Goal: Book appointment/travel/reservation

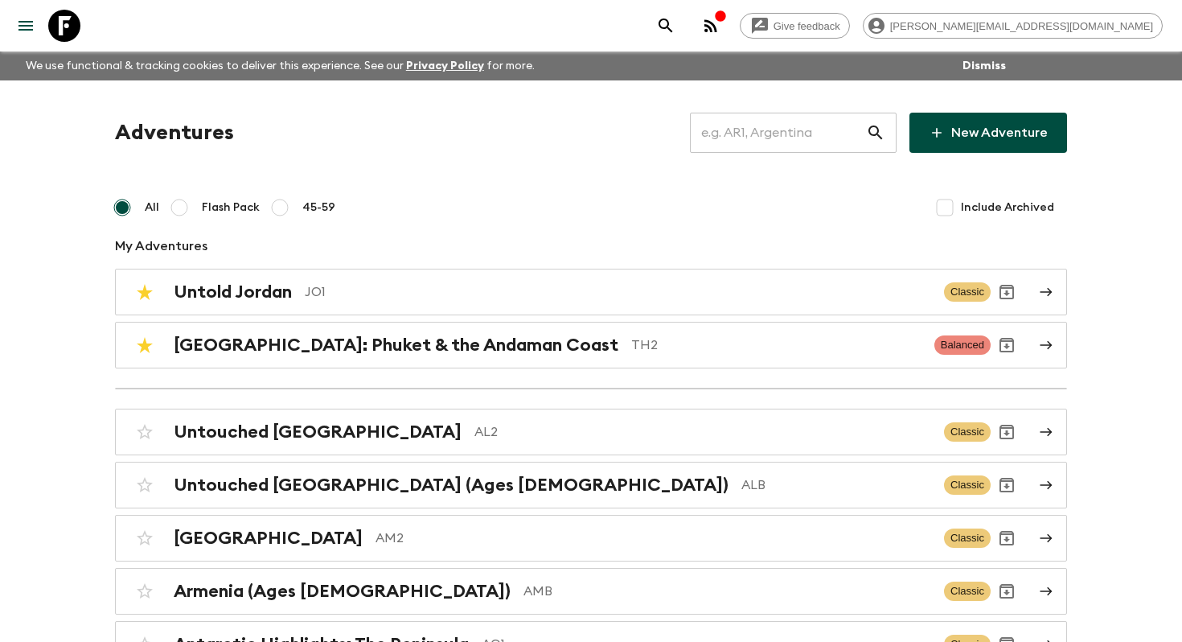
scroll to position [1225, 0]
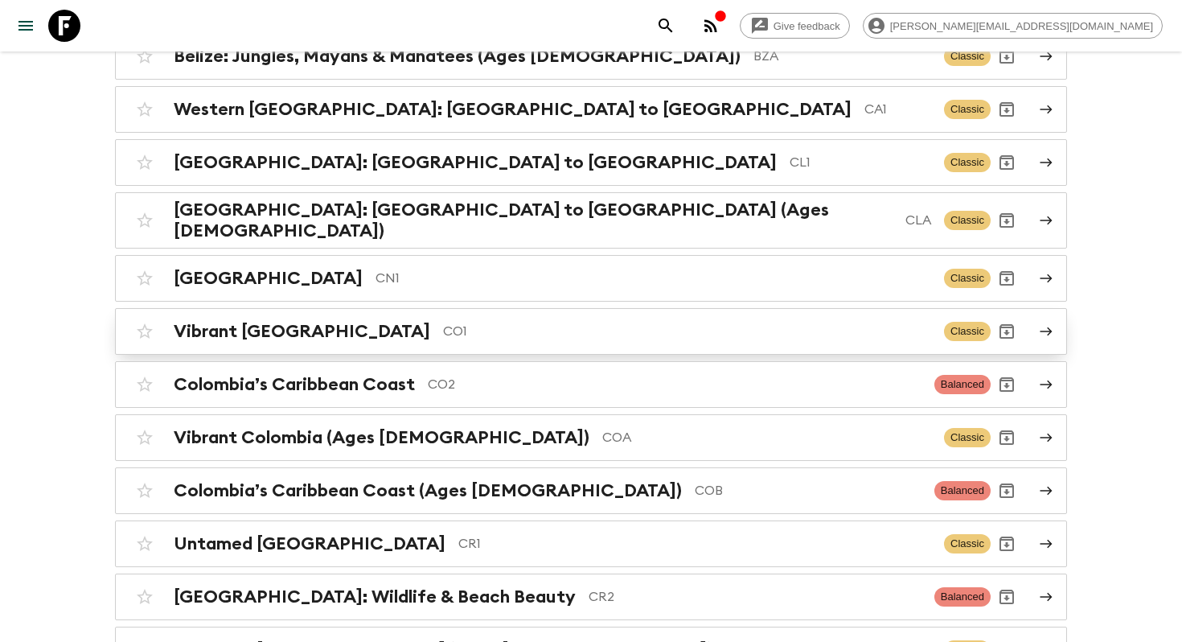
click at [443, 326] on p "CO1" at bounding box center [687, 331] width 488 height 19
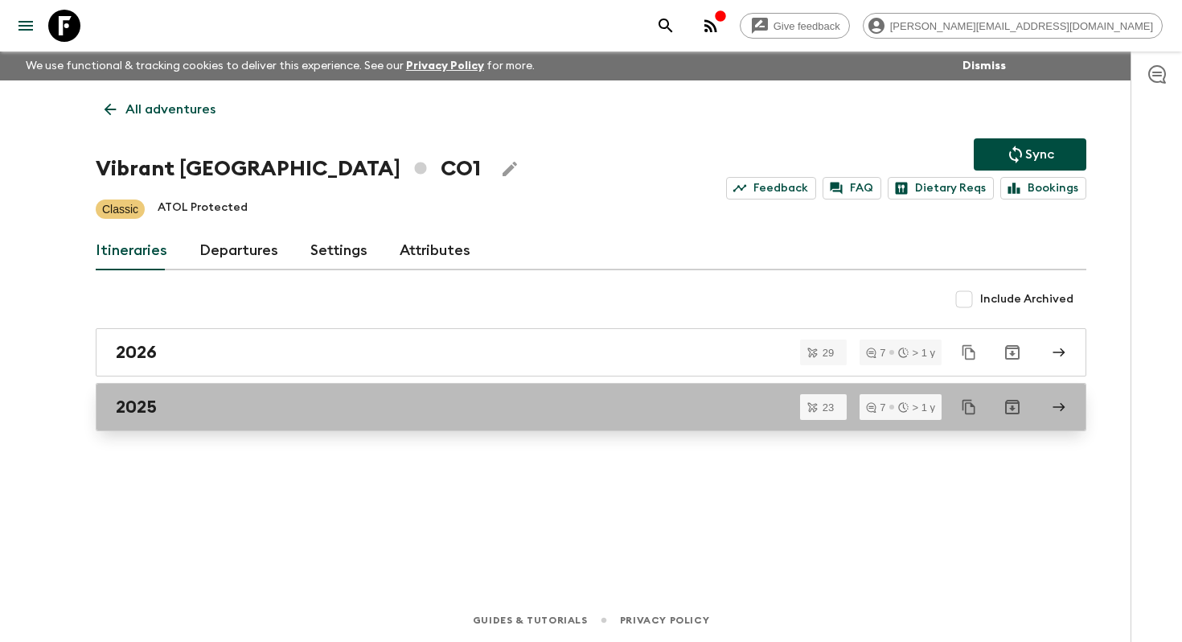
click at [249, 406] on div "2025" at bounding box center [576, 407] width 920 height 21
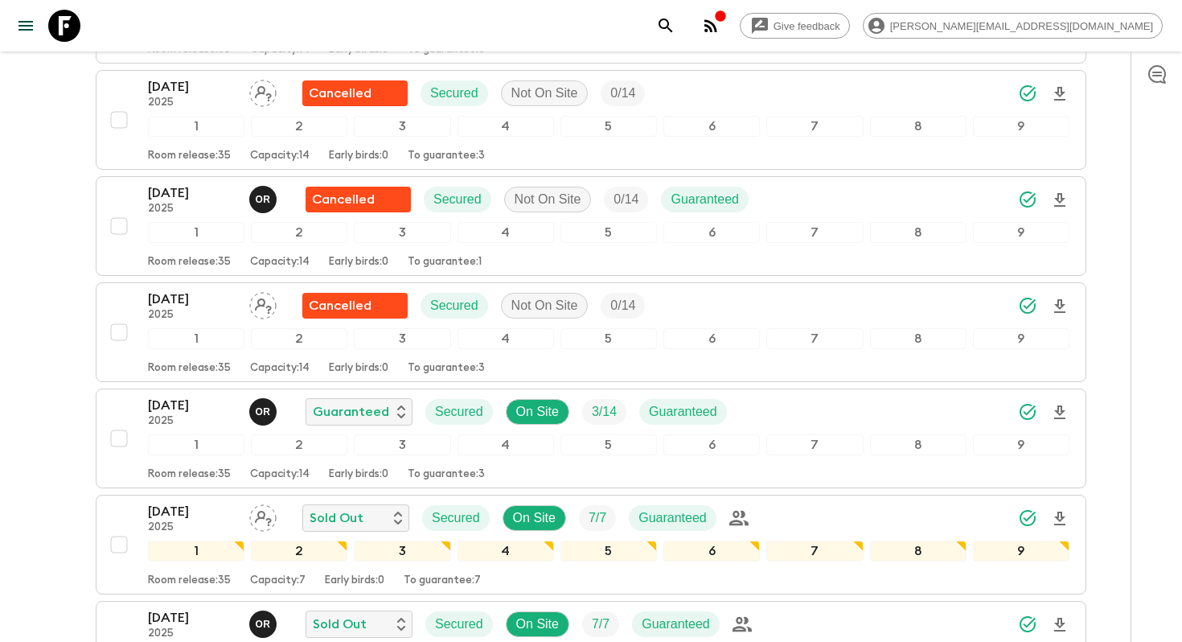
scroll to position [1150, 0]
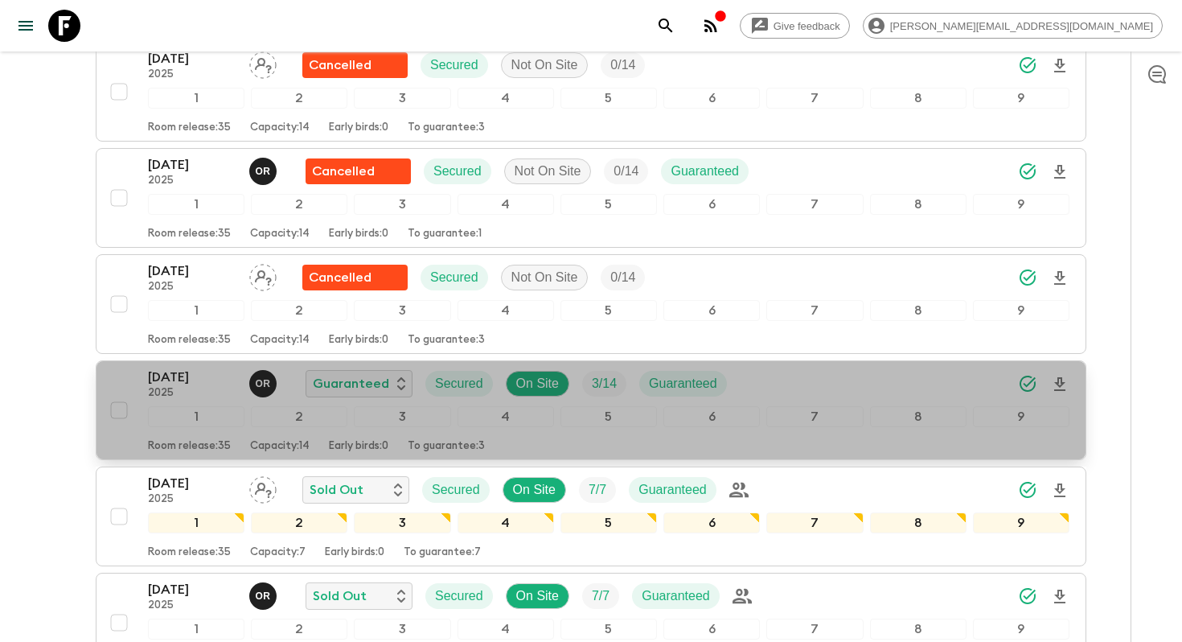
click at [172, 385] on p "[DATE]" at bounding box center [192, 377] width 88 height 19
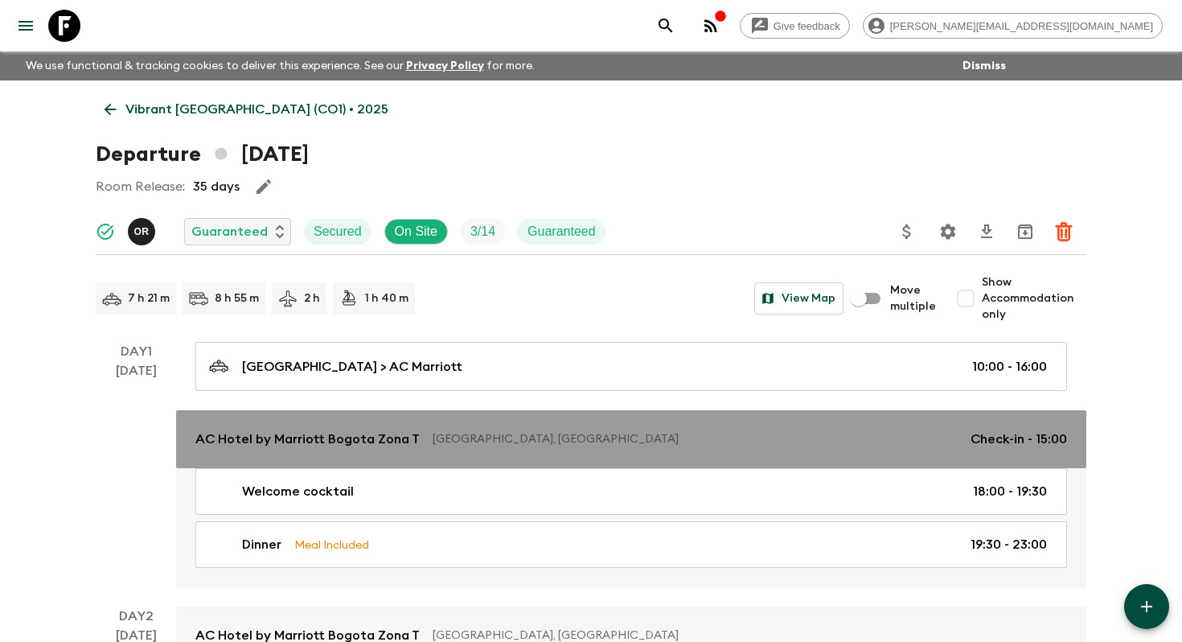
click at [236, 441] on p "AC Hotel by Marriott Bogota Zona T" at bounding box center [307, 439] width 224 height 19
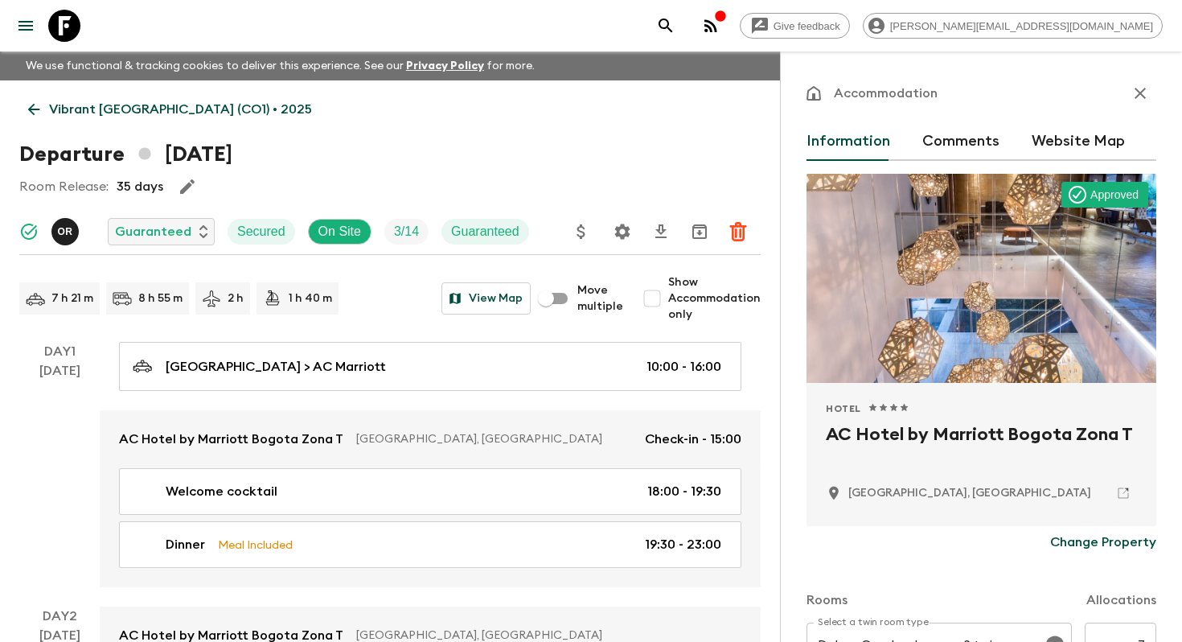
click at [944, 428] on h2 "AC Hotel by Marriott Bogota Zona T" at bounding box center [981, 447] width 311 height 51
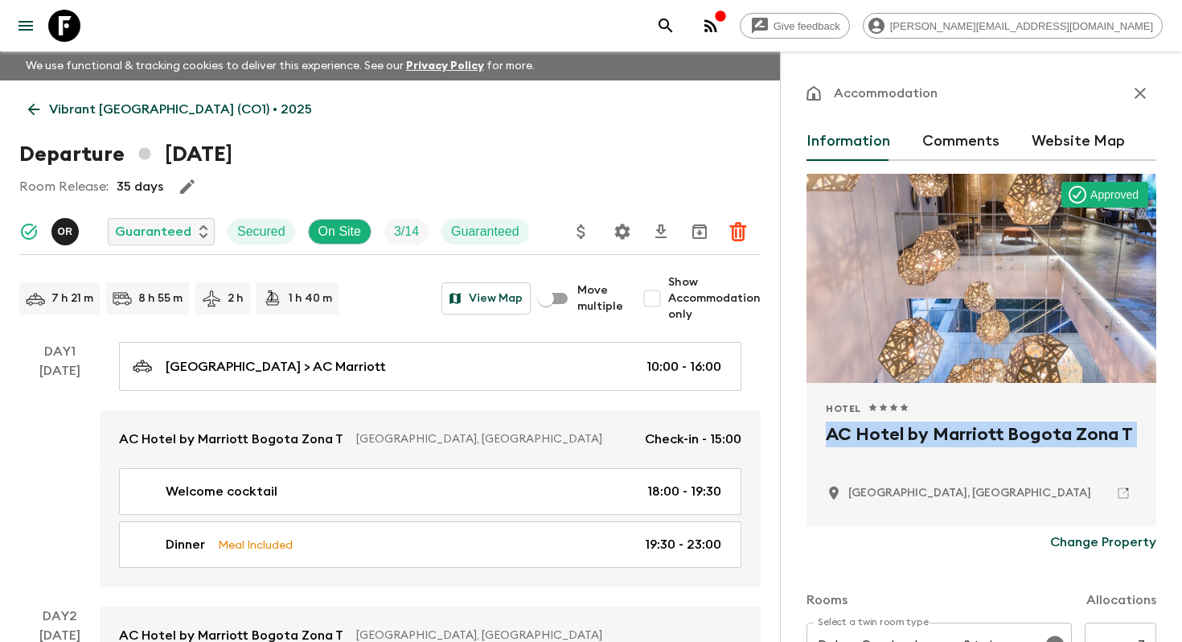
click at [944, 428] on h2 "AC Hotel by Marriott Bogota Zona T" at bounding box center [981, 447] width 311 height 51
copy div "AC Hotel by Marriott Bogota Zona T"
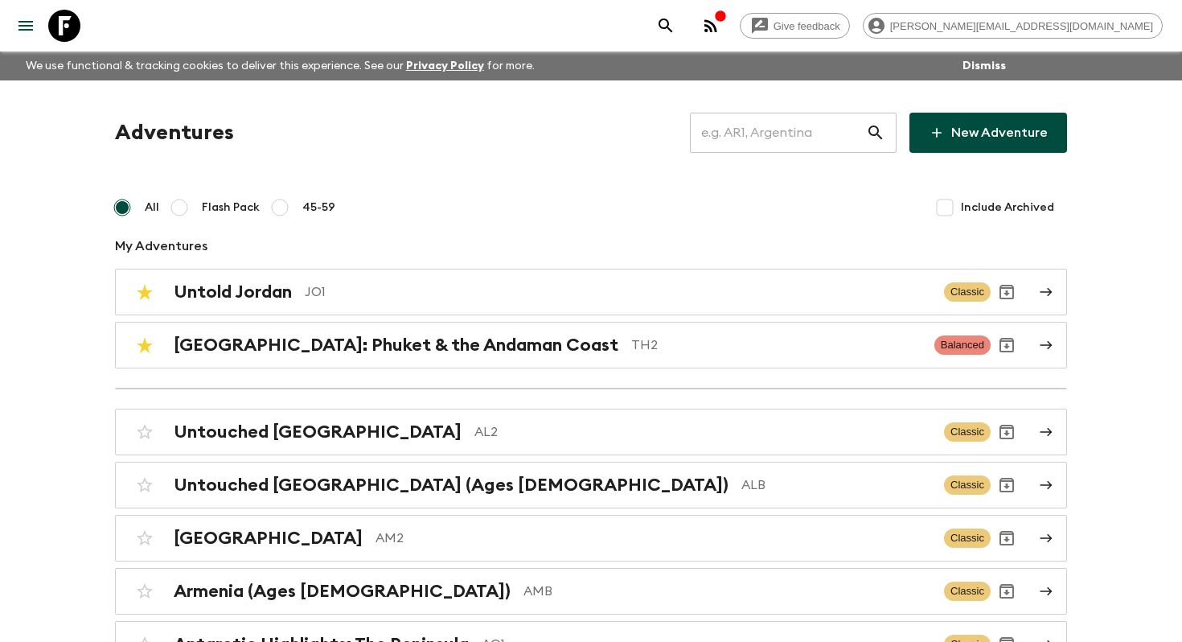
scroll to position [1225, 0]
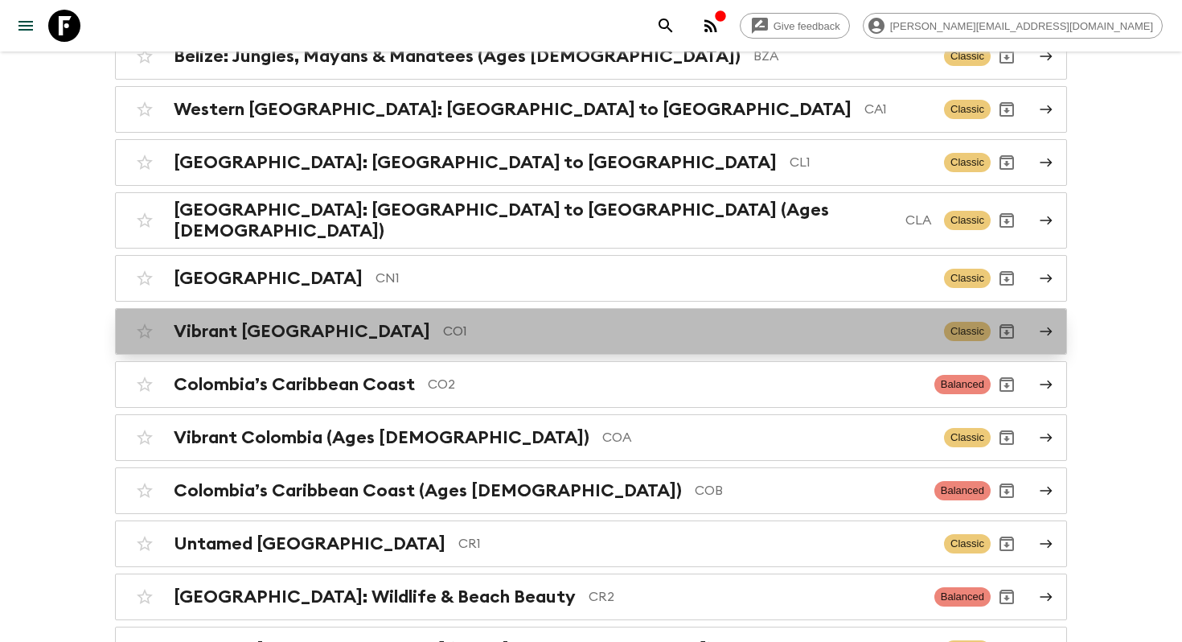
click at [290, 335] on div "Vibrant Colombia CO1 Classic" at bounding box center [560, 331] width 862 height 32
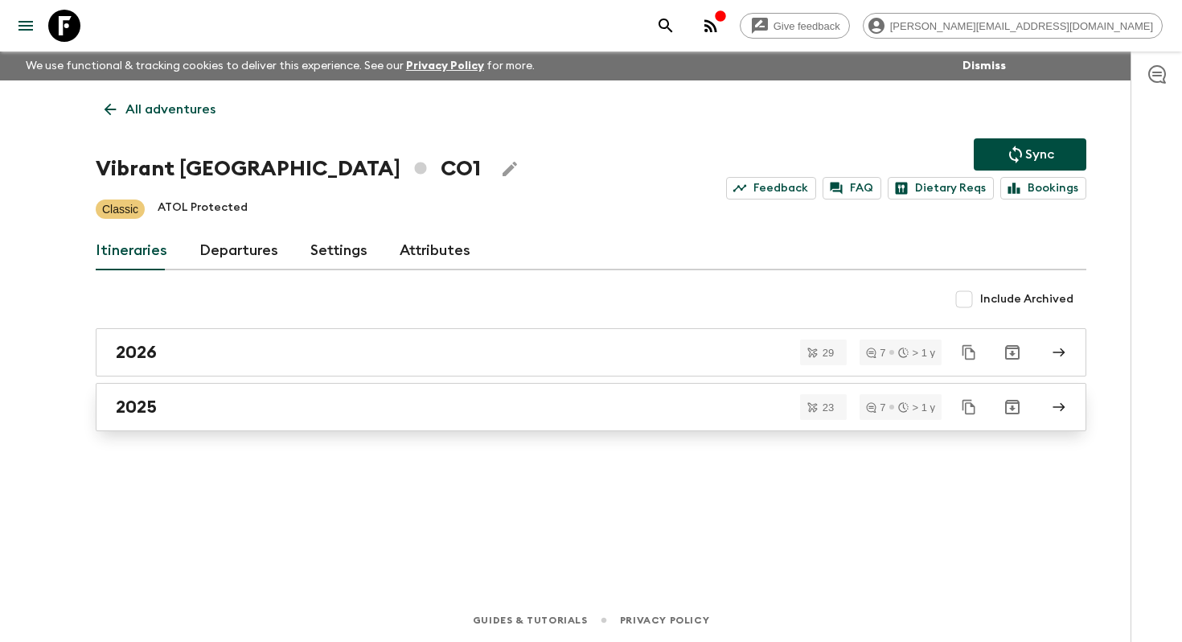
click at [171, 405] on div "2025" at bounding box center [576, 407] width 920 height 21
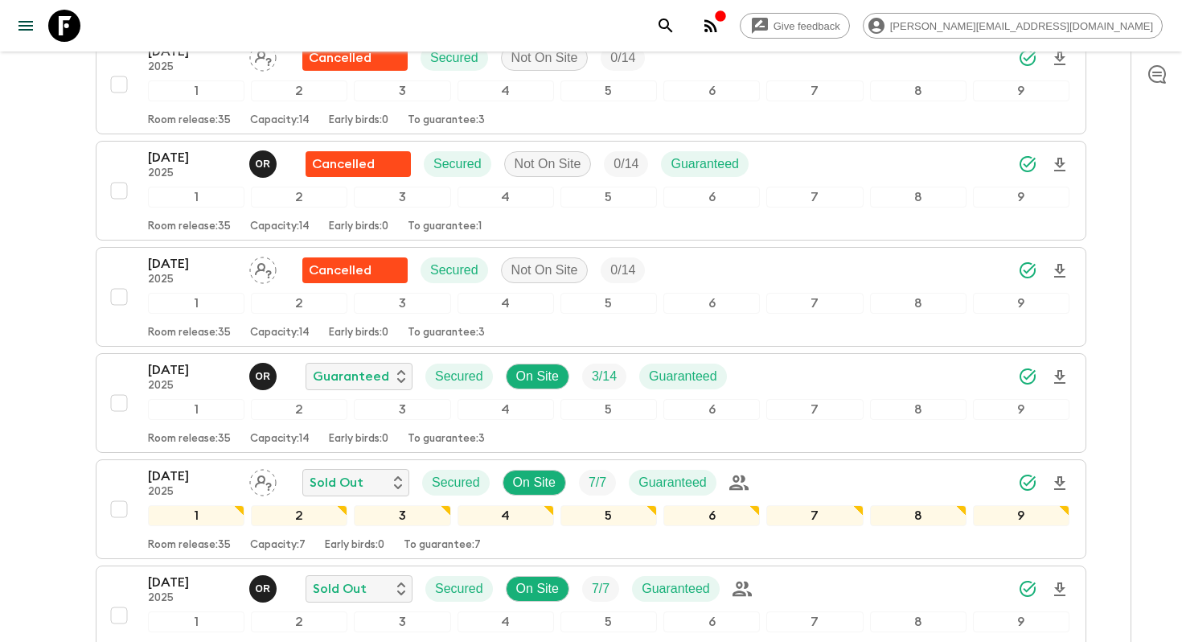
scroll to position [1168, 0]
